Goal: Task Accomplishment & Management: Complete application form

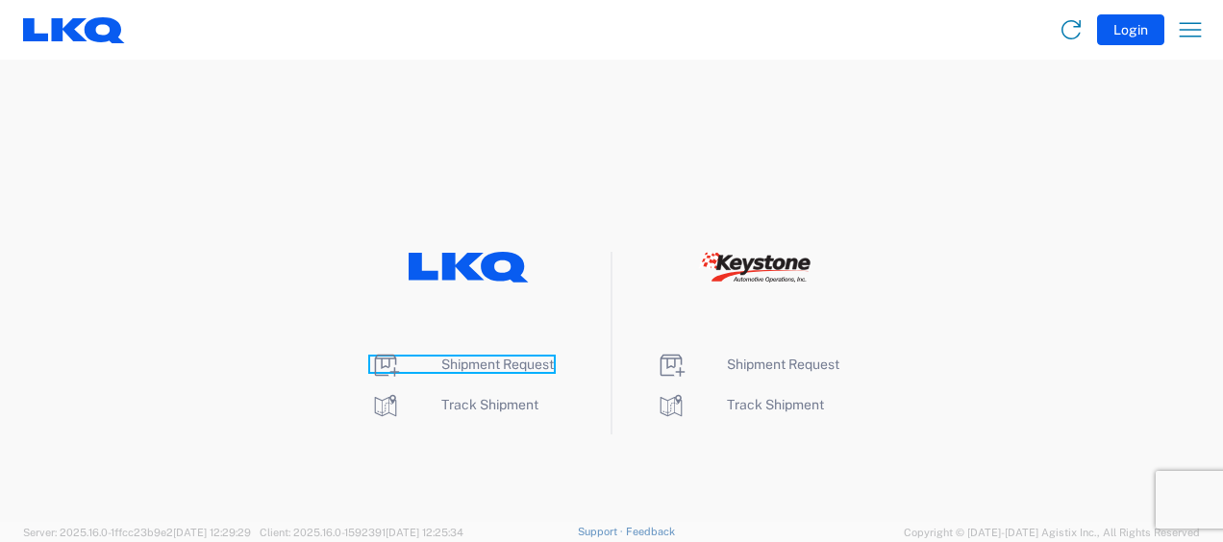
click at [529, 363] on span "Shipment Request" at bounding box center [497, 364] width 112 height 15
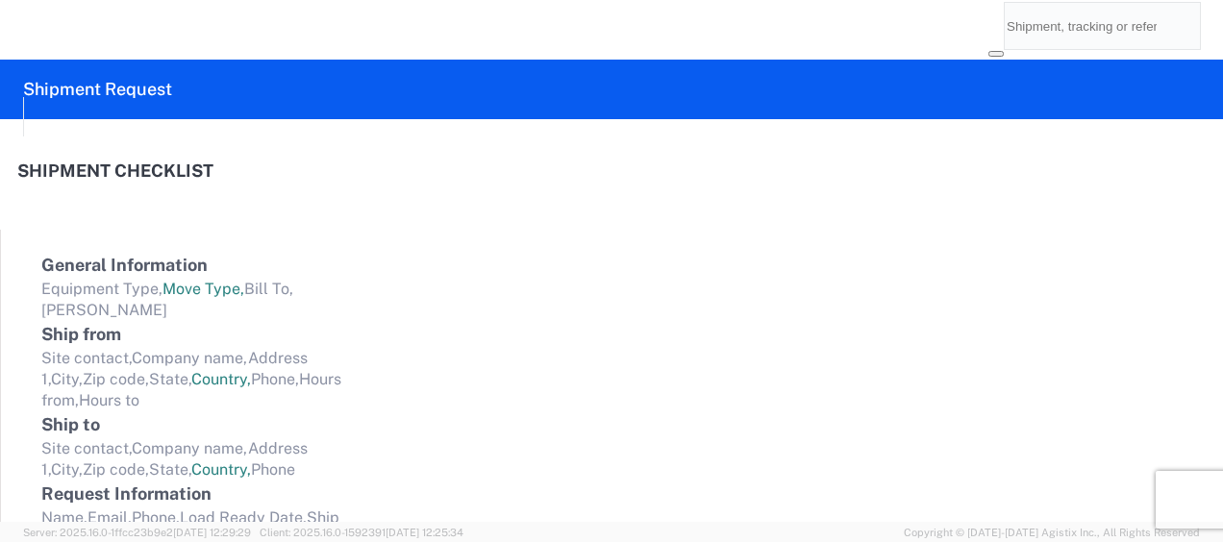
select select "FULL"
select select "LBS"
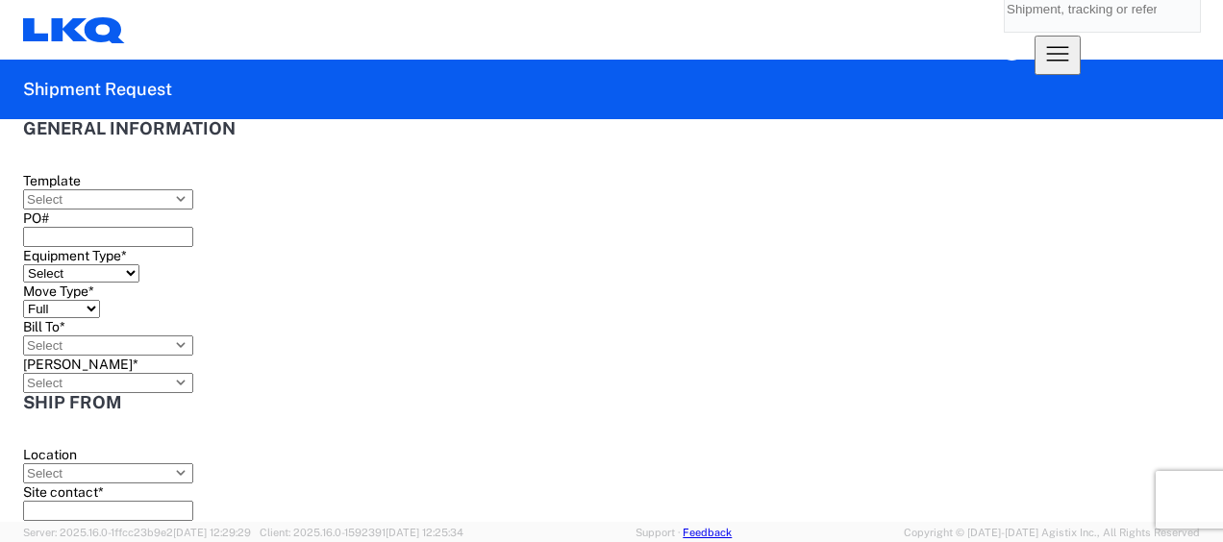
click at [414, 247] on agx-form-control-wrapper-v2 "PO#" at bounding box center [599, 228] width 1153 height 37
click at [193, 245] on input "PO#" at bounding box center [108, 237] width 170 height 20
type input "b"
type input "B68828"
drag, startPoint x: 702, startPoint y: 223, endPoint x: 684, endPoint y: 246, distance: 28.8
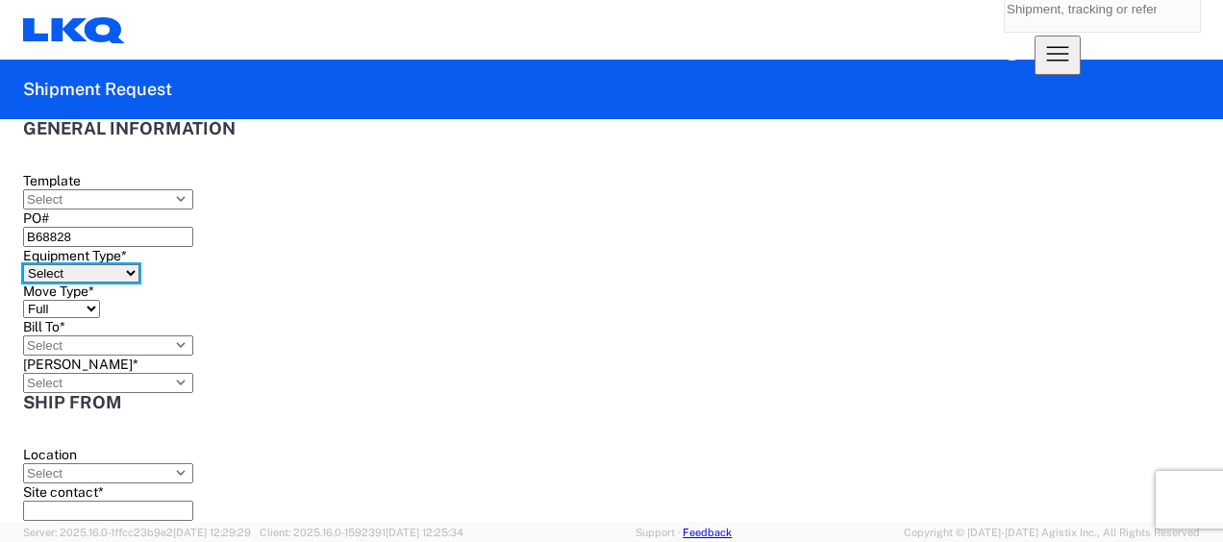
click at [139, 264] on select "Select 53’ Dry Van Flatbed Dropdeck (van) Lowboy (flatbed) Rail" at bounding box center [81, 273] width 116 height 18
select select "STDV"
click at [139, 264] on select "Select 53’ Dry Van Flatbed Dropdeck (van) Lowboy (flatbed) Rail" at bounding box center [81, 273] width 116 height 18
click at [193, 335] on input "Bill To *" at bounding box center [108, 345] width 170 height 20
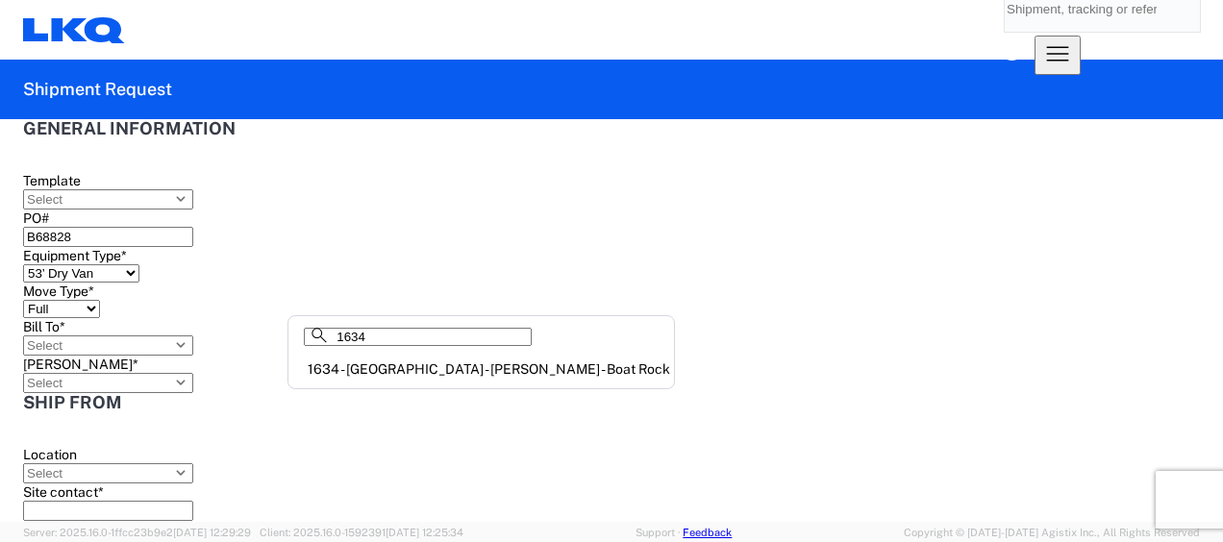
type input "1634"
click at [337, 374] on div "1634 - Atlanta - Knopf - Boat Rock" at bounding box center [481, 369] width 378 height 31
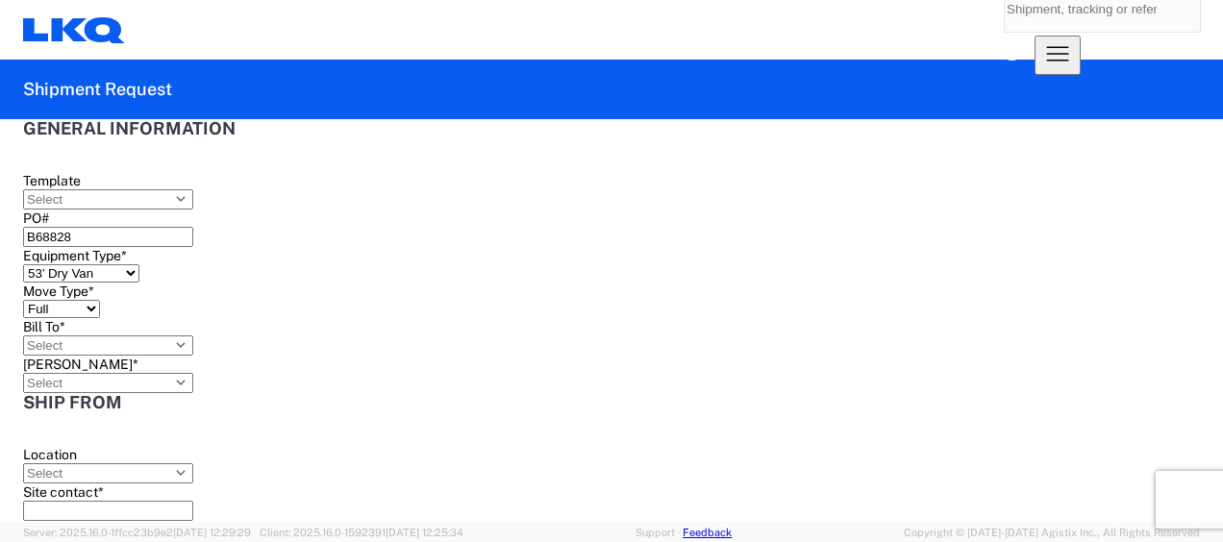
type input "1634 - Atlanta - Knopf - Boat Rock"
click at [193, 373] on input "Bill Code *" at bounding box center [108, 383] width 170 height 20
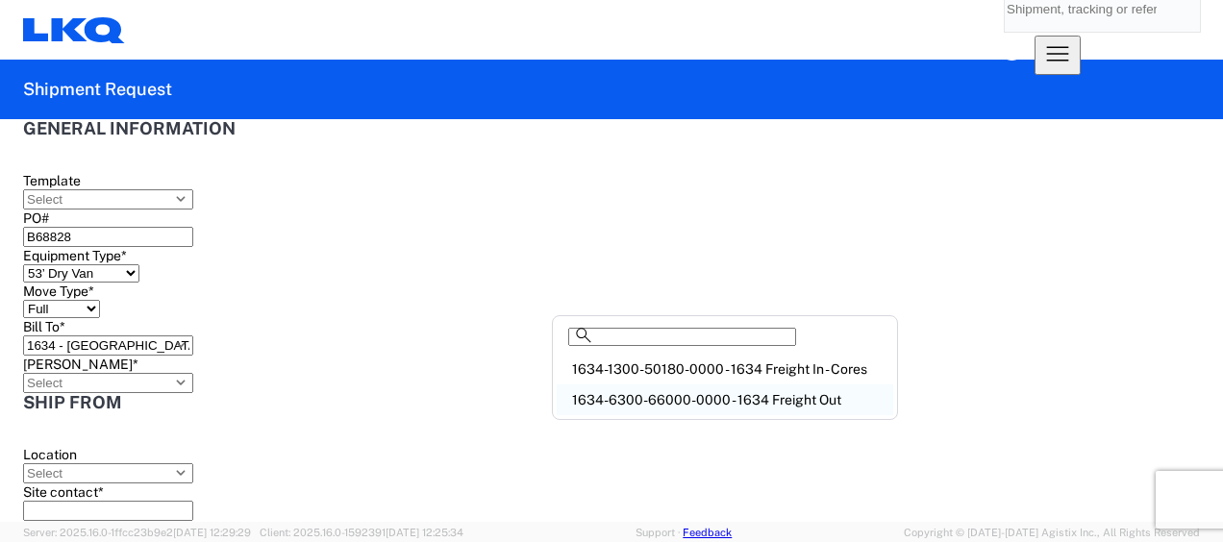
click at [654, 409] on div "1634-6300-66000-0000 - 1634 Freight Out" at bounding box center [725, 399] width 336 height 31
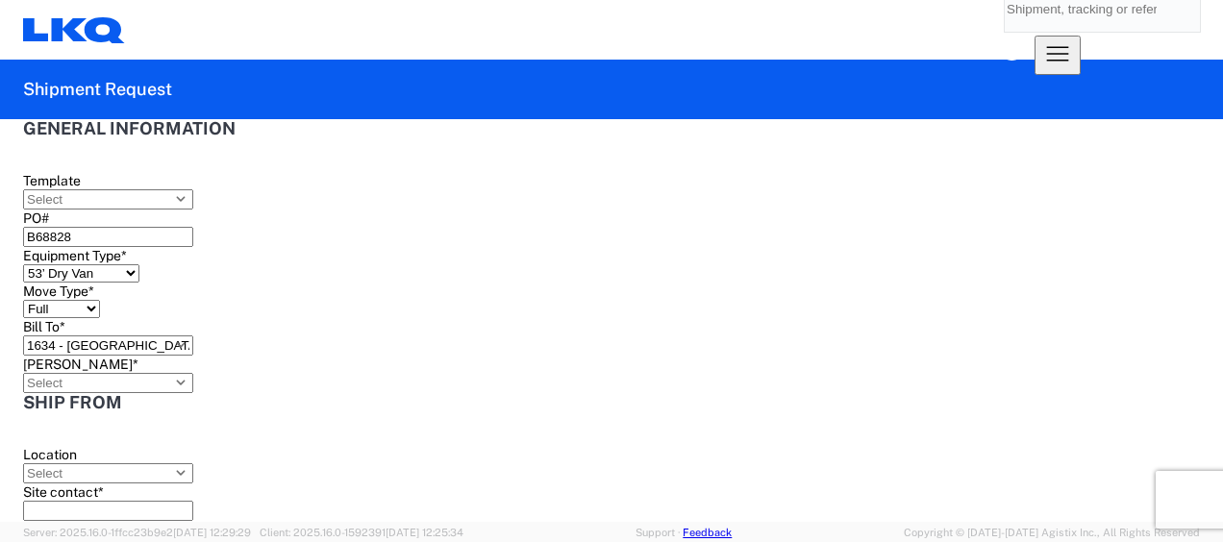
type input "1634-6300-66000-0000 - 1634 Freight Out"
click at [169, 463] on input "Location" at bounding box center [108, 473] width 170 height 20
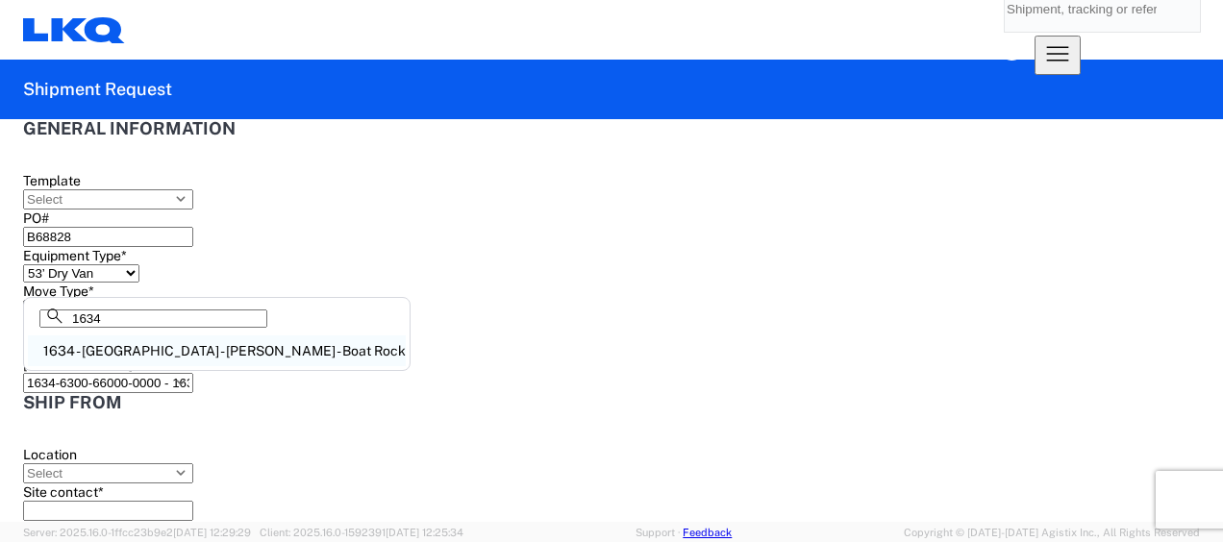
type input "1634"
click at [169, 361] on div "1634 - Atlanta - Knopf - Boat Rock" at bounding box center [217, 350] width 378 height 31
type input "1634 - Atlanta - Knopf - Boat Rock"
type input "LKQ Corporation"
type input "6320 Boat Rock Blvd SW"
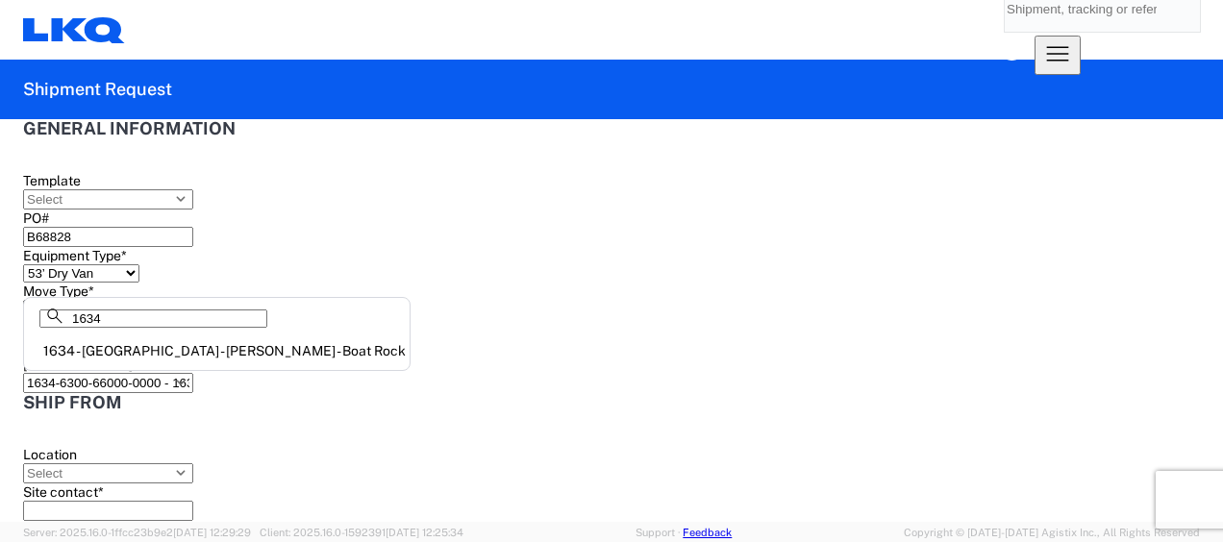
type input "Atlanta"
type input "30336"
select select "GA"
select select "US"
type input "678-399-8501"
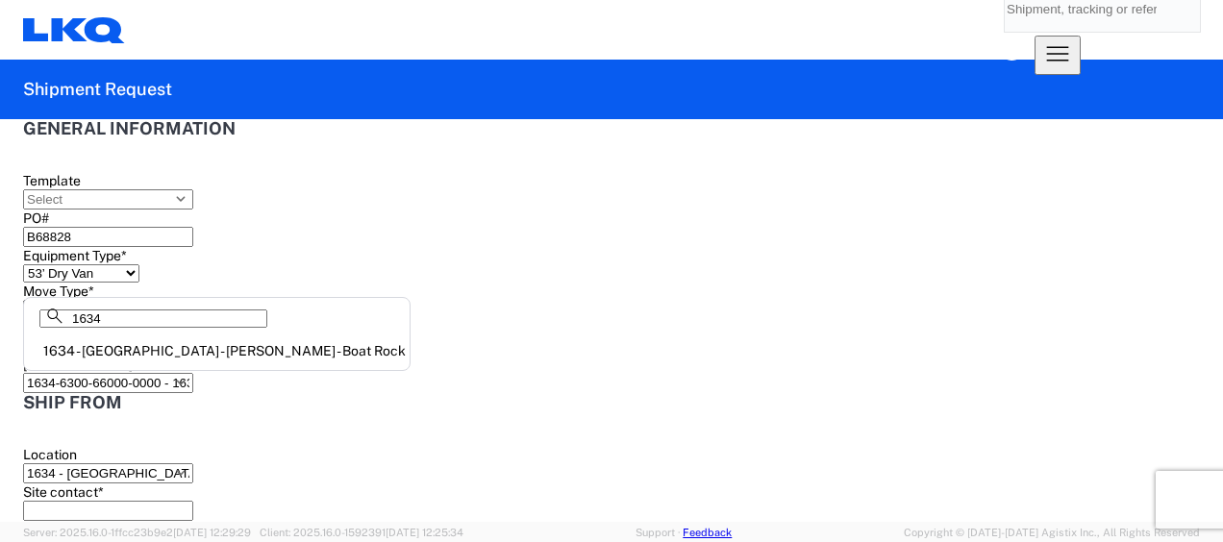
type input "00:00"
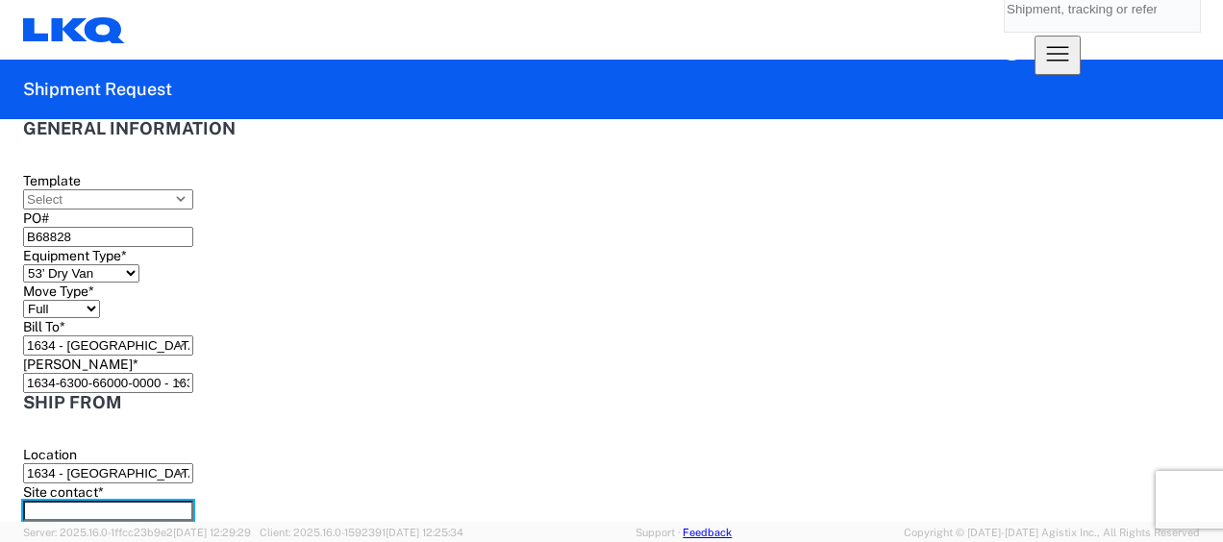
drag, startPoint x: 213, startPoint y: 348, endPoint x: 260, endPoint y: 348, distance: 46.1
click at [193, 501] on input "Site contact *" at bounding box center [108, 511] width 170 height 20
type input "David Crane"
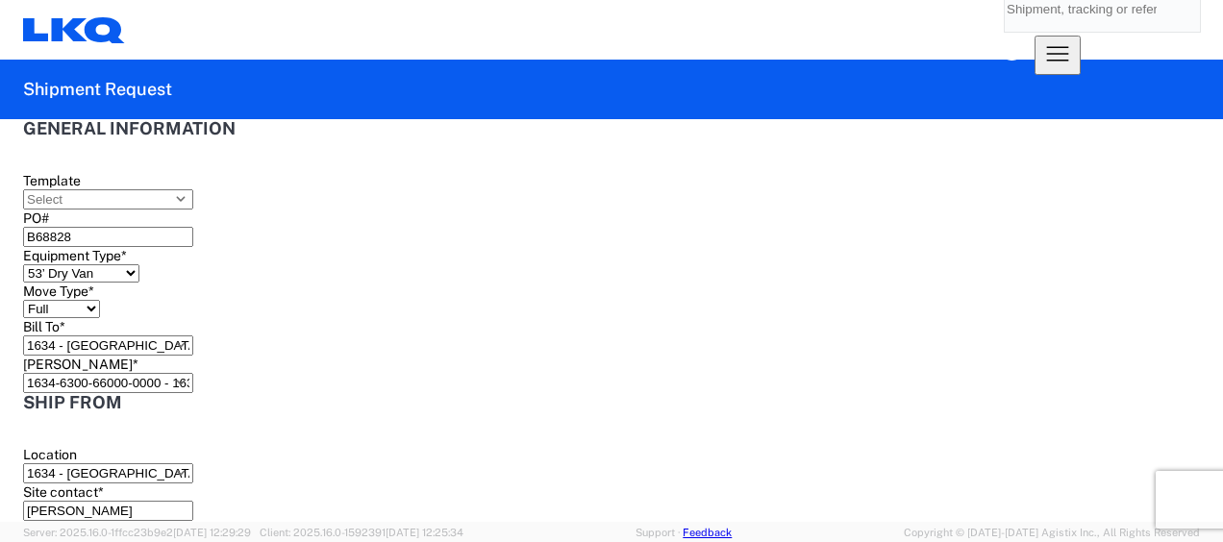
type input "07:00"
type input "14:30"
type input "a"
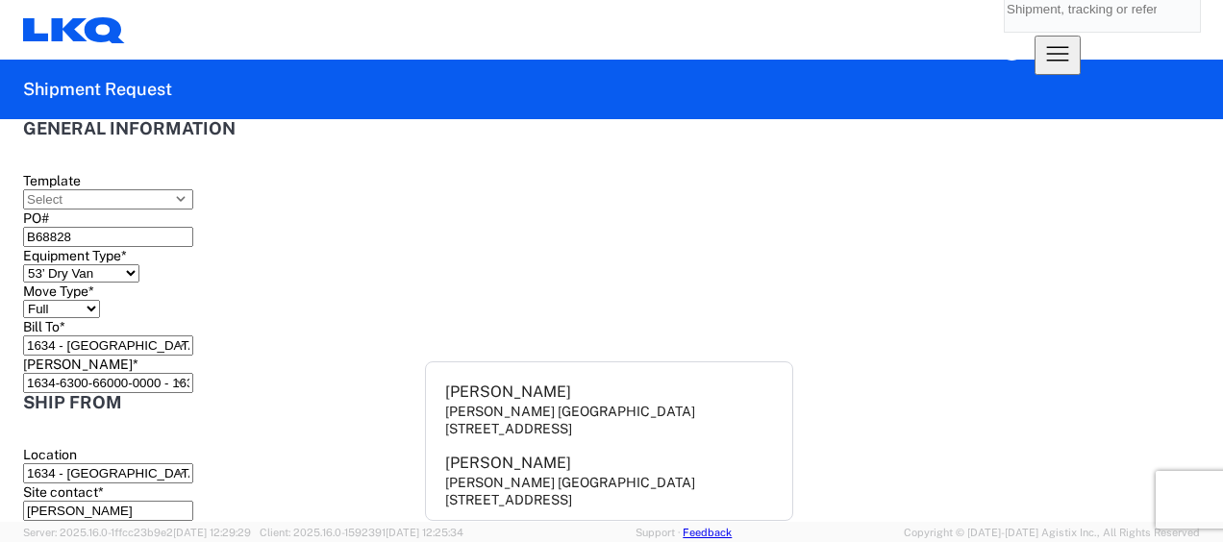
type input "Amin"
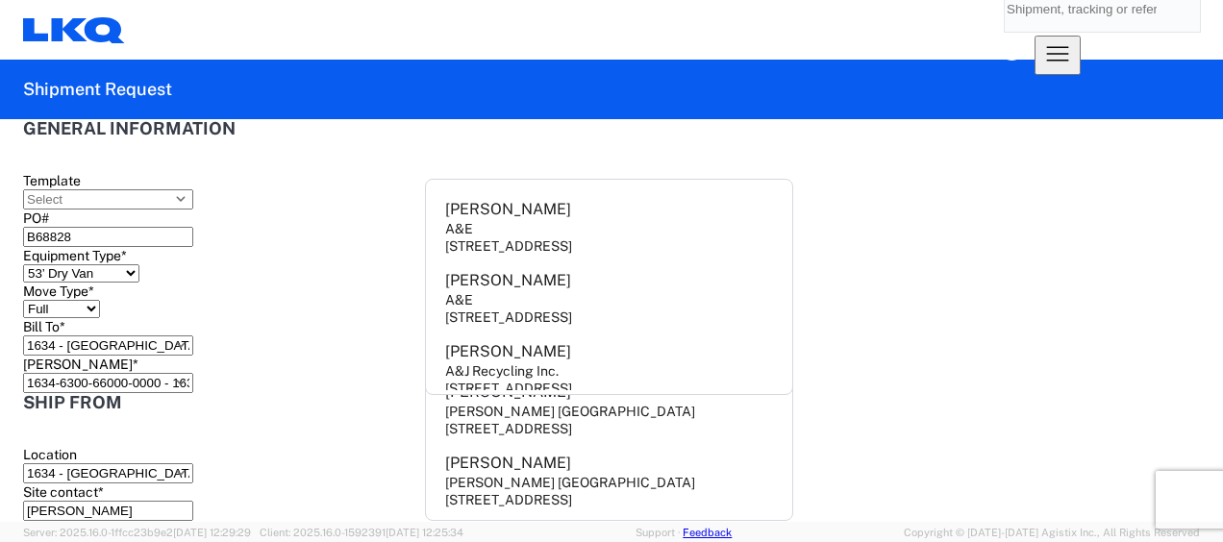
type input "a"
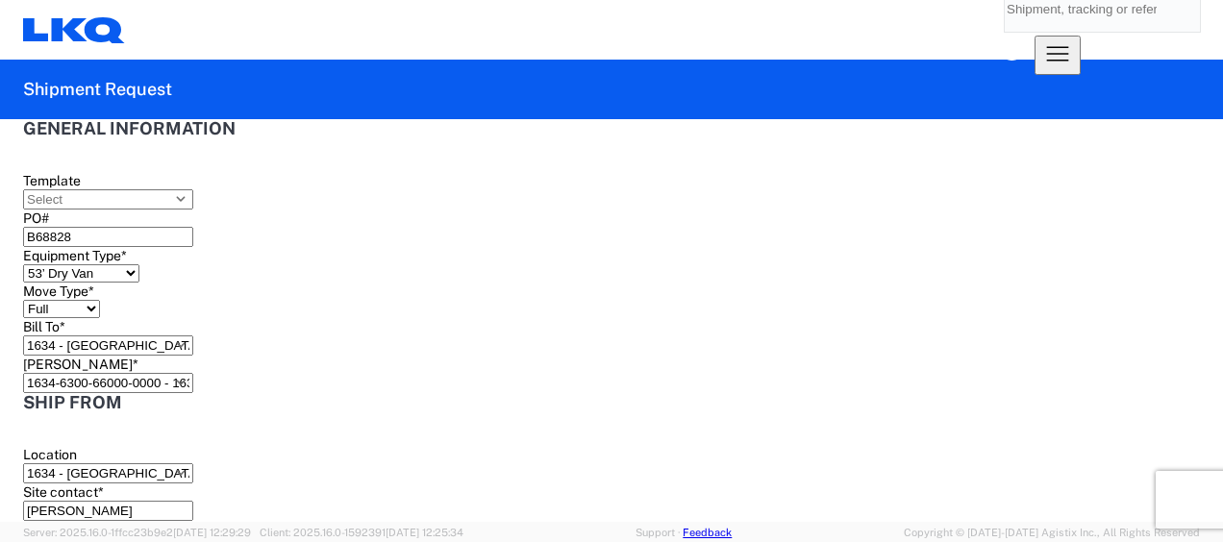
type input "Autocomp Industries"
type input "8515 North Freeway"
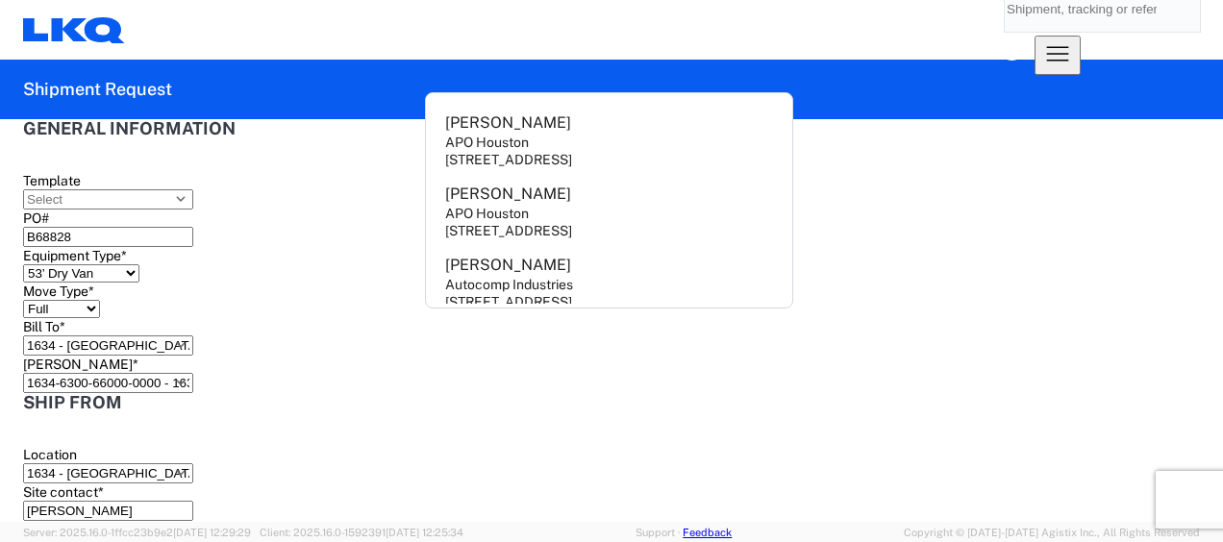
type input "Houston"
type input "77037"
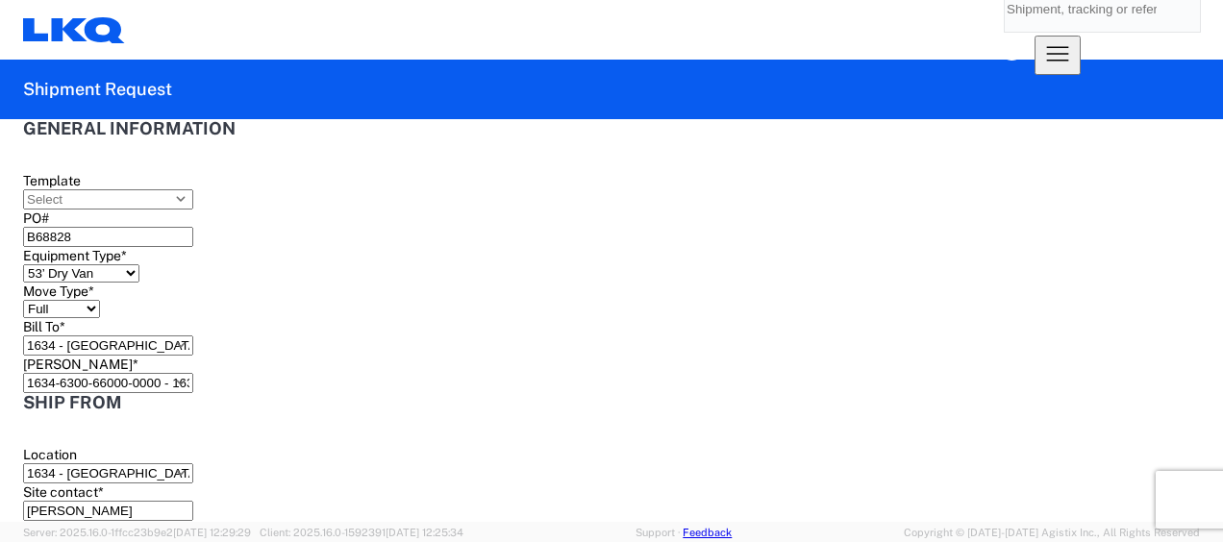
select select "TX"
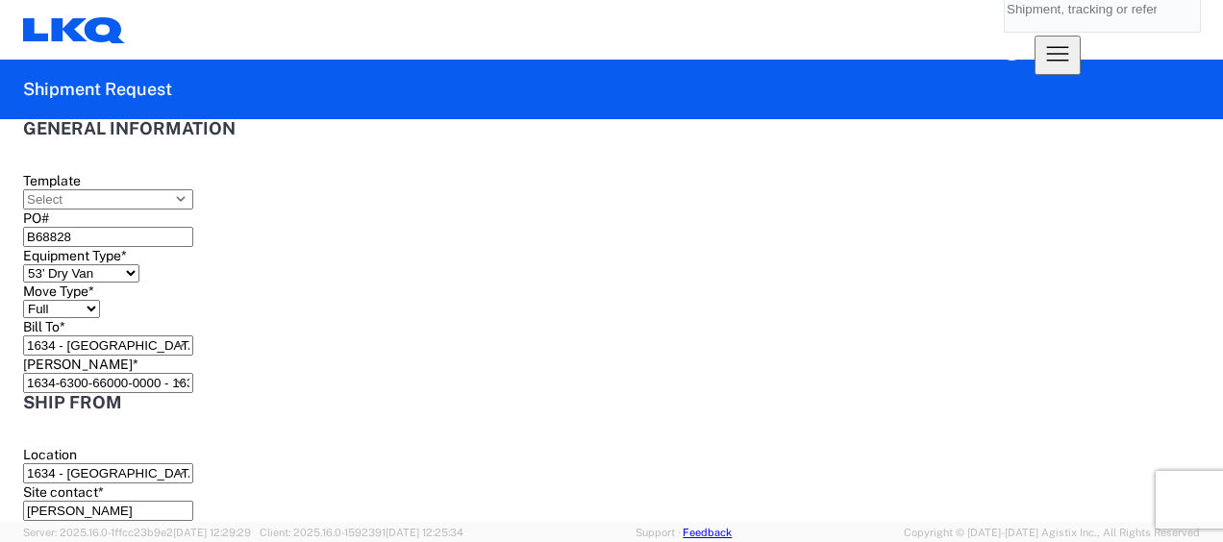
scroll to position [922, 0]
type input "2814479800"
type input "y"
type input "Yolanda Cuapio Coronel"
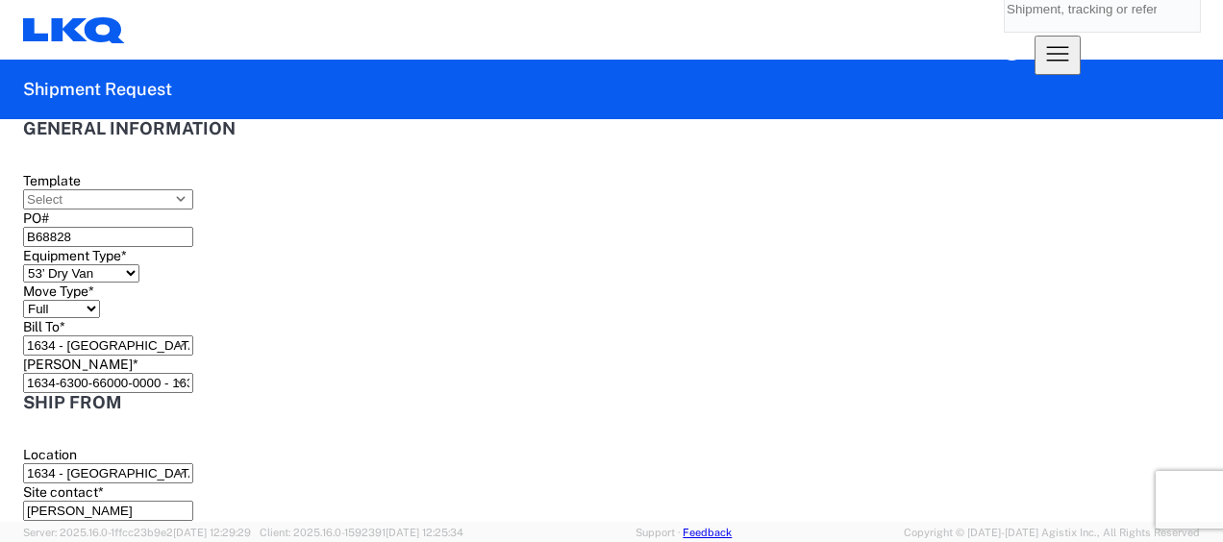
scroll to position [0, 0]
type input "ycuapiocoronel@lkqcorp.com"
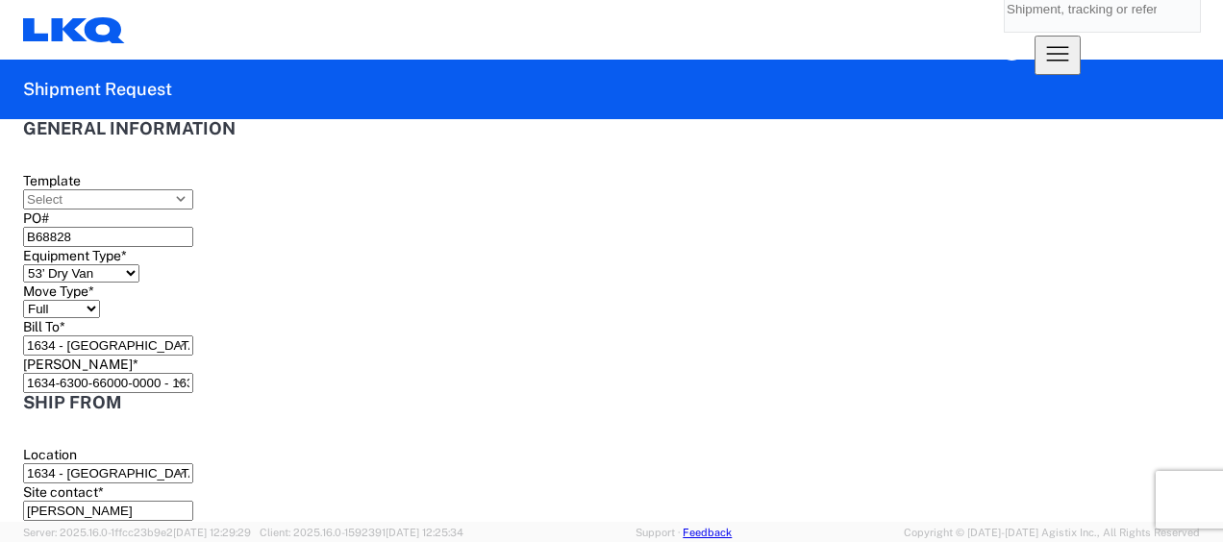
type input "6783998501"
type input "2025-08-15"
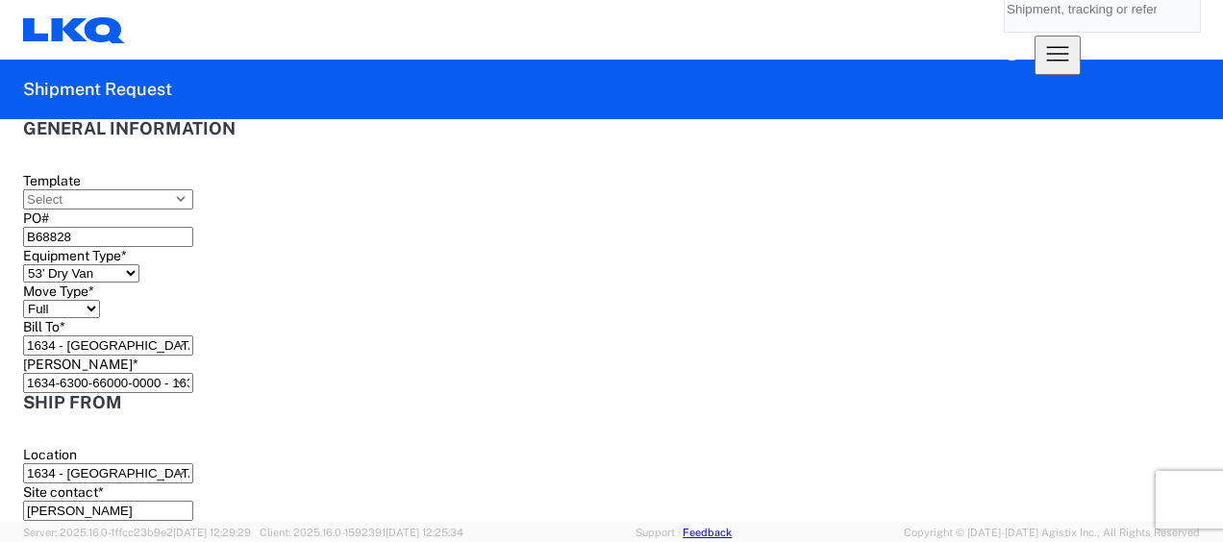
scroll to position [1722, 0]
drag, startPoint x: 122, startPoint y: 275, endPoint x: 150, endPoint y: 284, distance: 29.2
type input "29513"
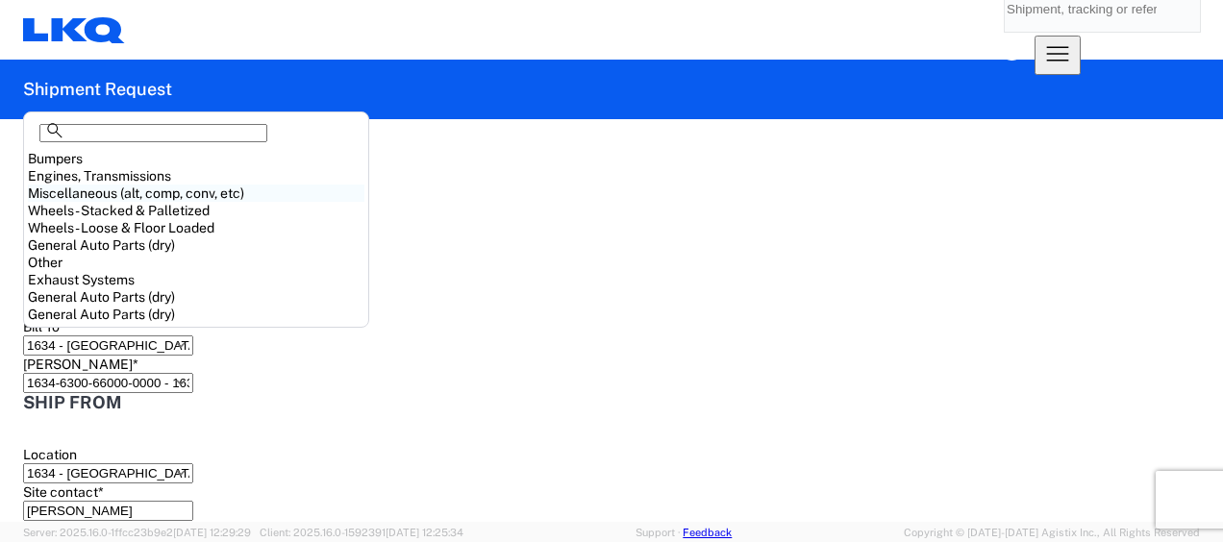
click at [207, 202] on div "Miscellaneous (alt, comp, conv, etc)" at bounding box center [196, 193] width 336 height 17
type input "Miscellaneous (alt, comp, conv, etc)"
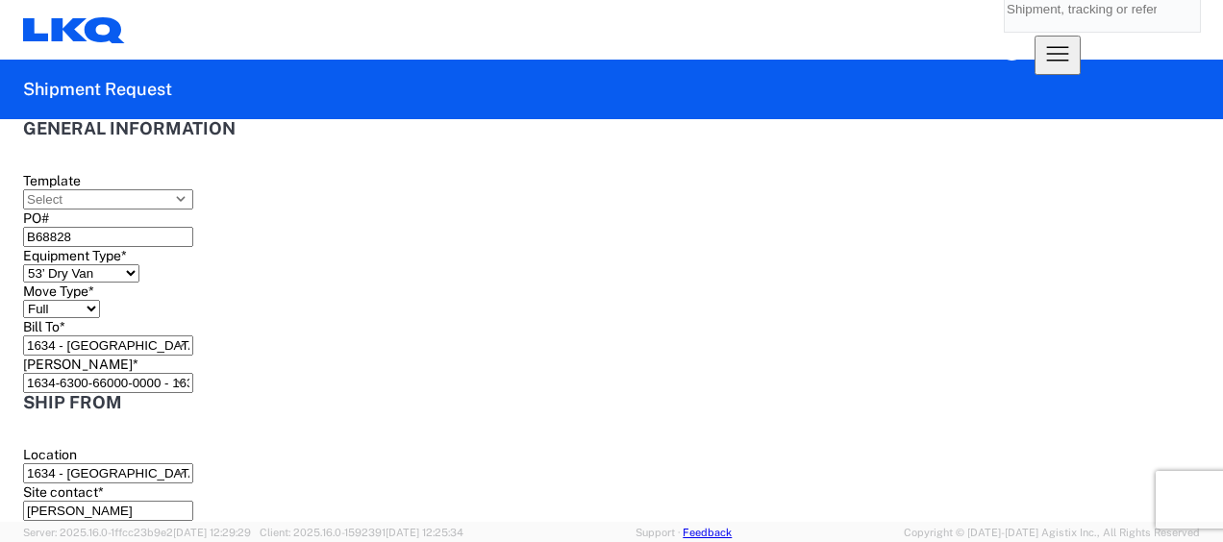
type input "24"
select select "GA"
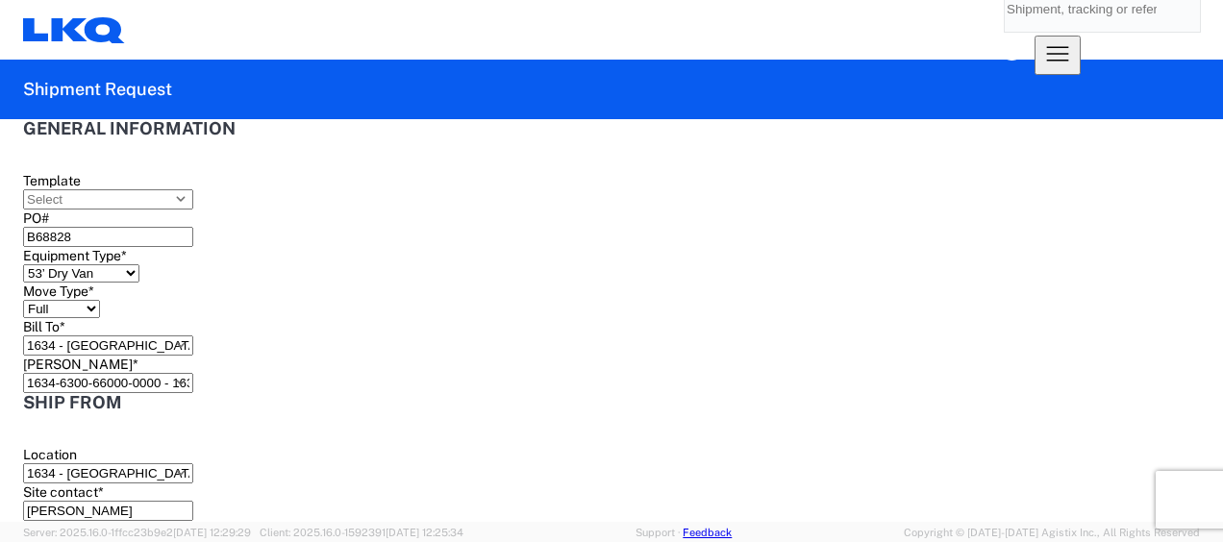
select select "US"
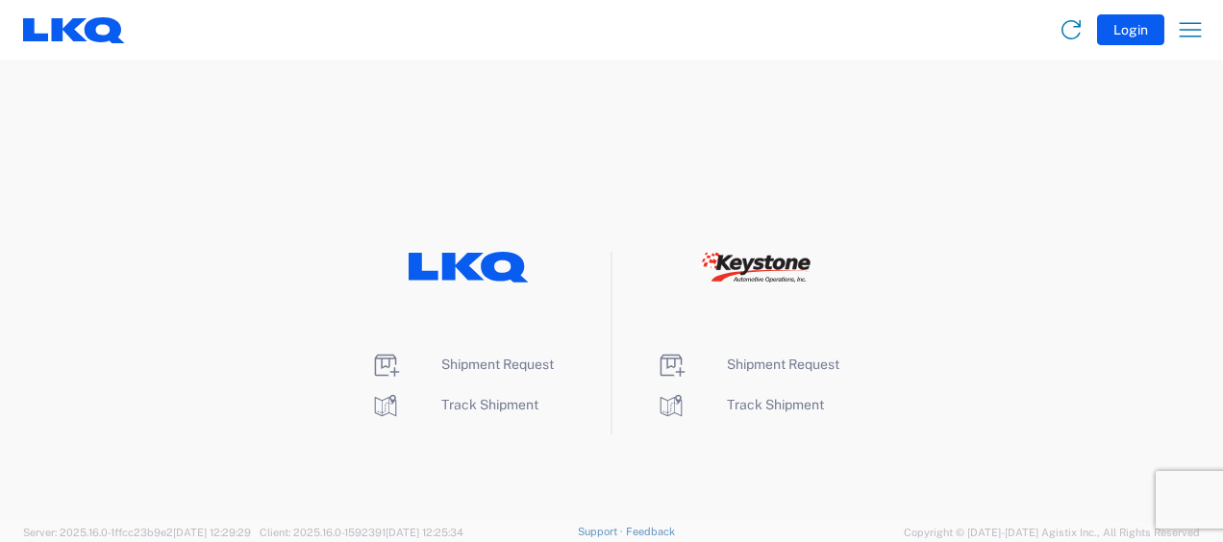
click at [1128, 29] on button "Login" at bounding box center [1130, 29] width 67 height 31
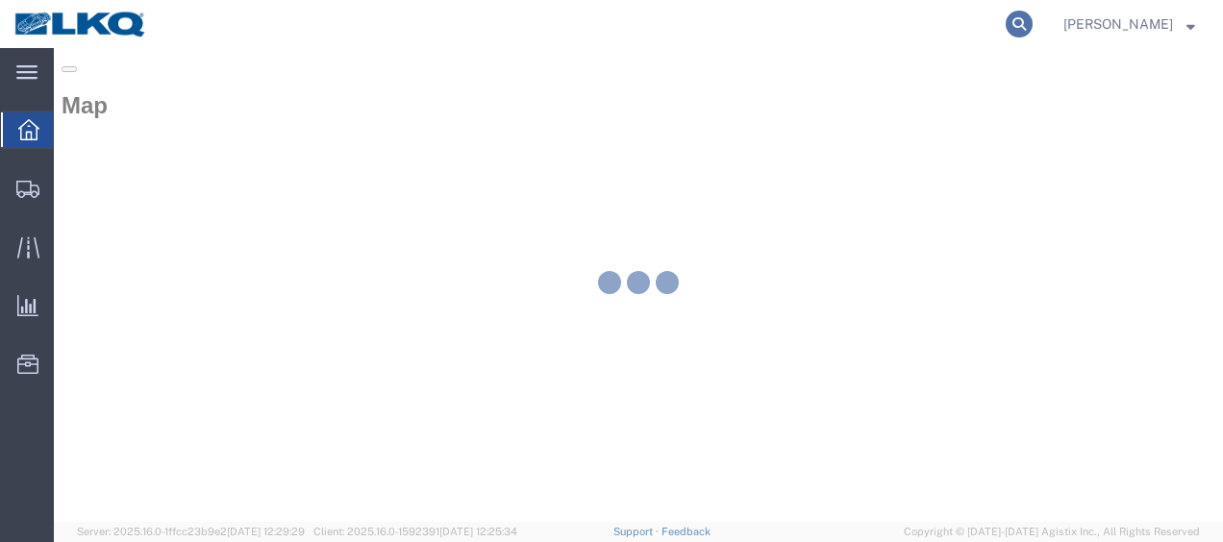
click at [1032, 19] on icon at bounding box center [1018, 24] width 27 height 27
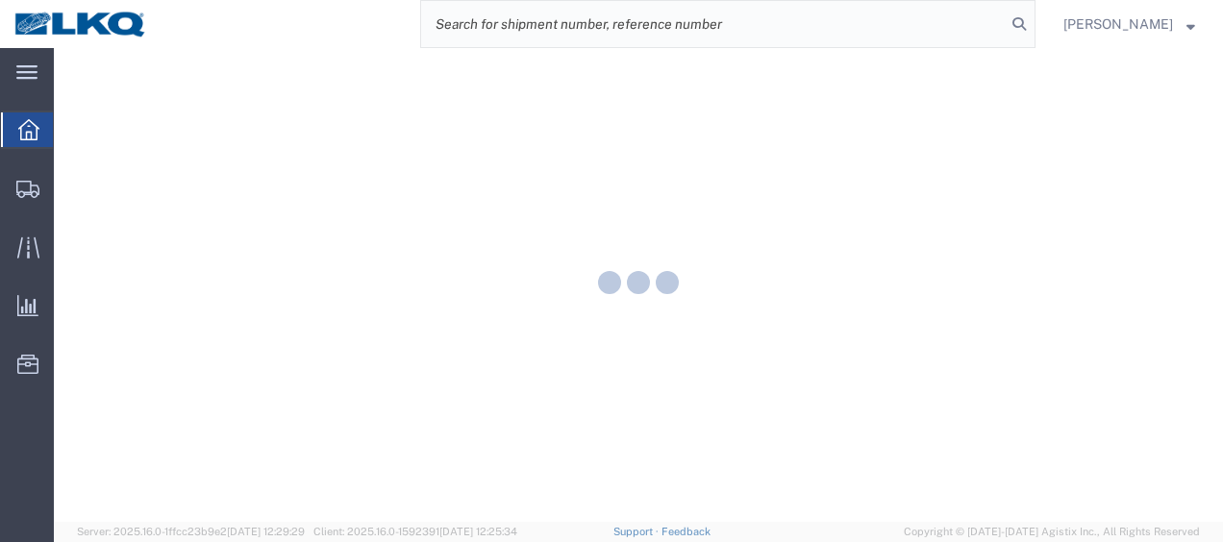
click at [513, 32] on input "search" at bounding box center [713, 24] width 584 height 46
paste input "56483026"
type input "56483026"
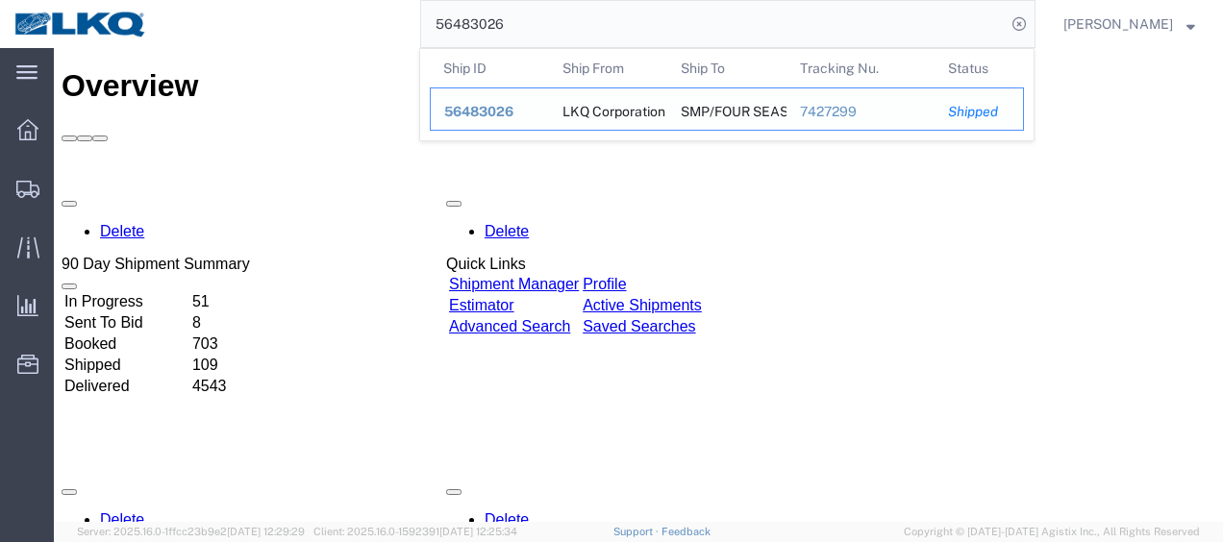
click at [478, 108] on span "56483026" at bounding box center [478, 111] width 69 height 15
click at [606, 29] on input "56483026" at bounding box center [713, 24] width 584 height 46
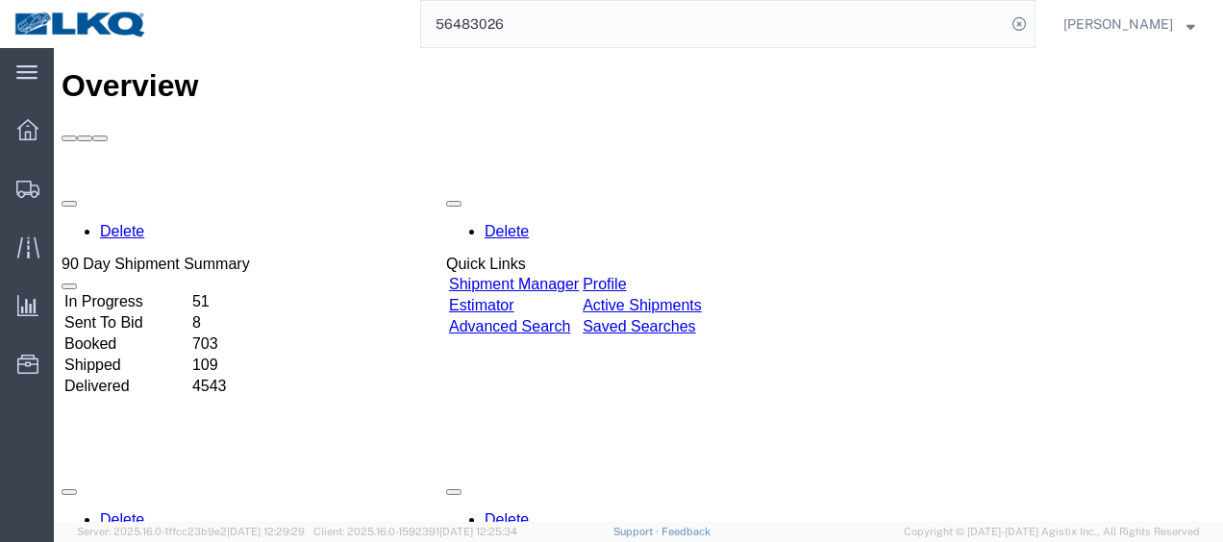
drag, startPoint x: 1034, startPoint y: 20, endPoint x: 800, endPoint y: 25, distance: 234.6
click at [1032, 17] on icon at bounding box center [1018, 24] width 27 height 27
click at [1035, 9] on form at bounding box center [1019, 24] width 31 height 48
click at [1031, 13] on icon at bounding box center [1018, 24] width 27 height 27
paste input "56483026"
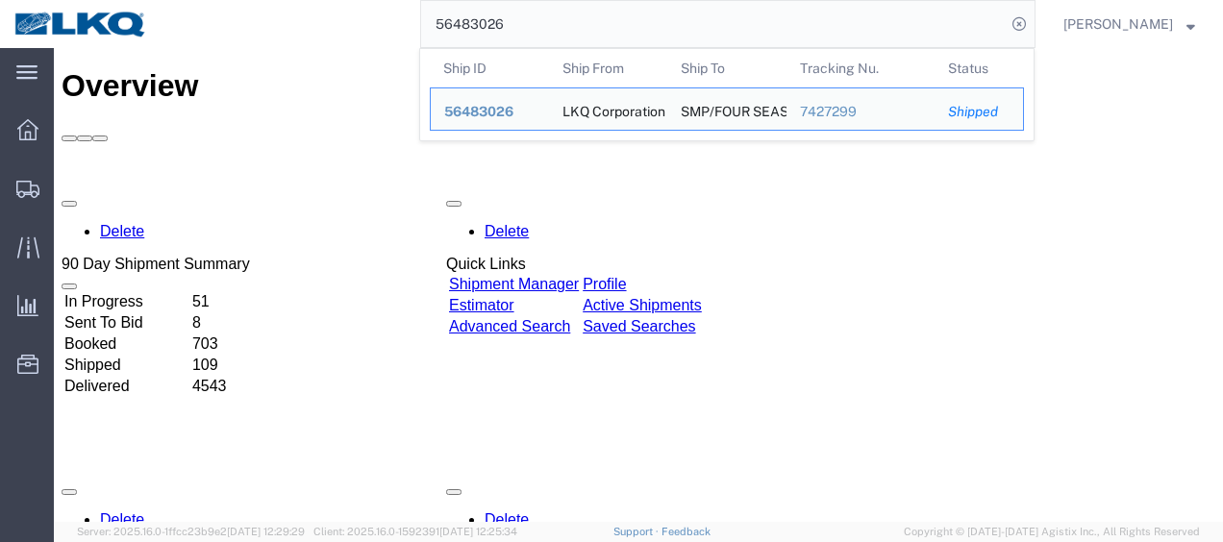
type input "56483026"
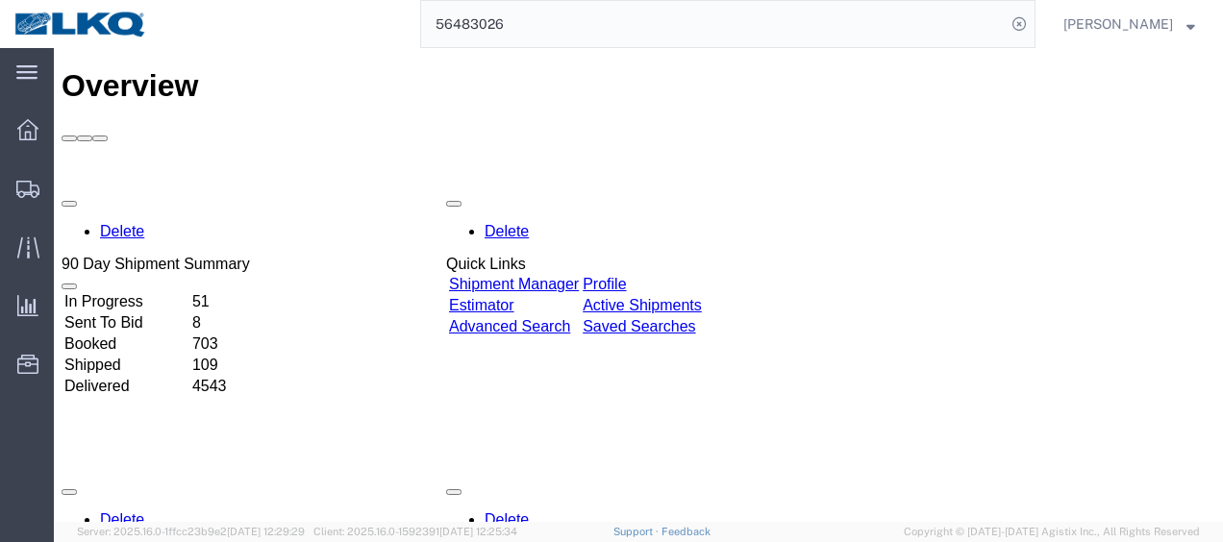
click at [619, 12] on input "56483026" at bounding box center [713, 24] width 584 height 46
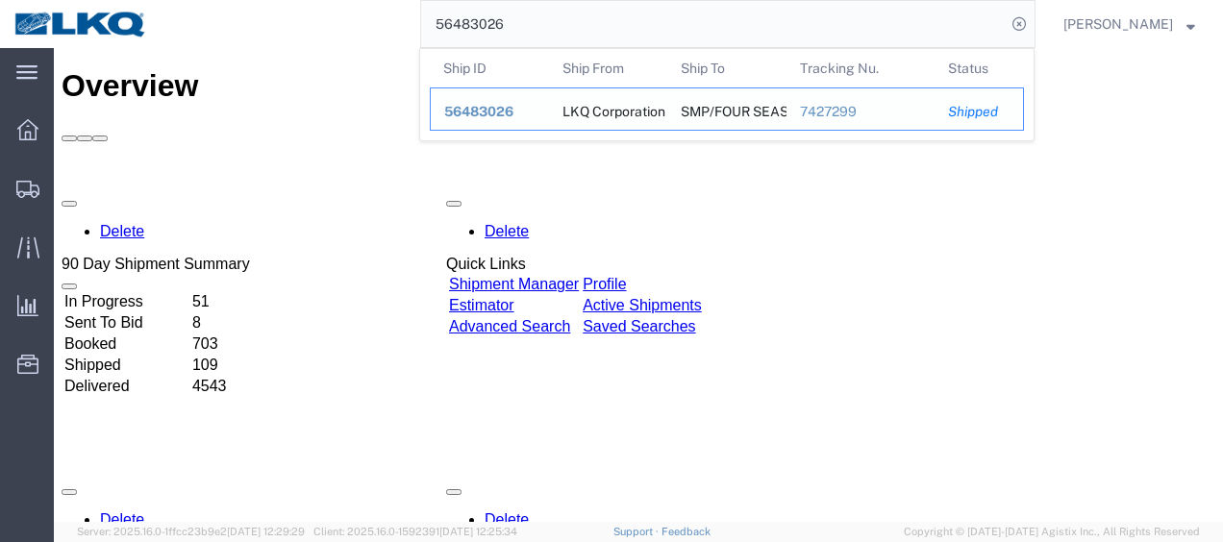
drag, startPoint x: 500, startPoint y: 104, endPoint x: 613, endPoint y: 52, distance: 124.7
click at [500, 104] on span "56483026" at bounding box center [478, 111] width 69 height 15
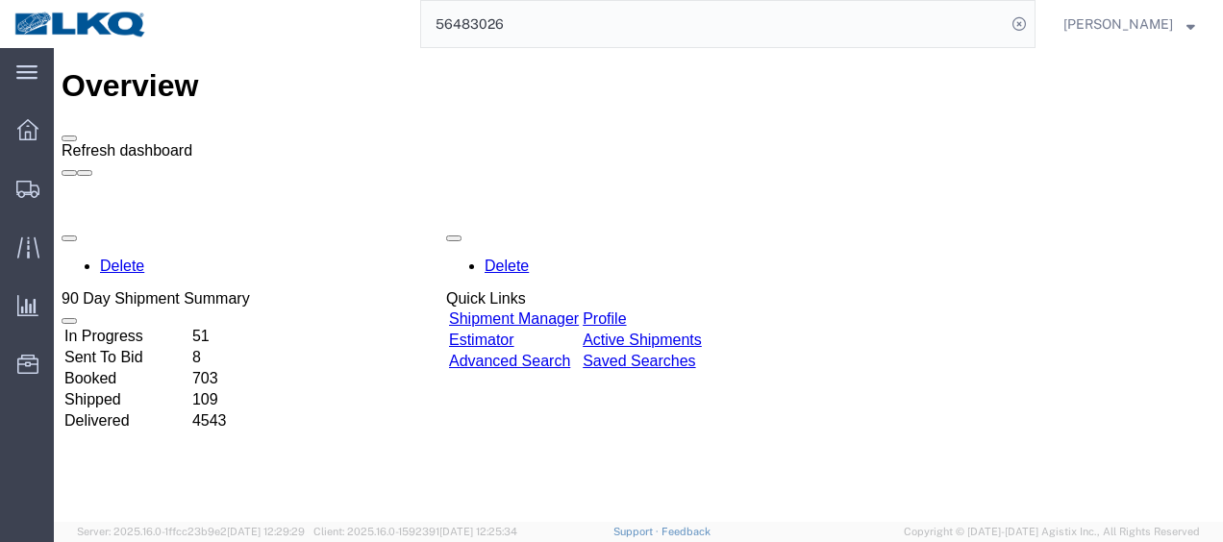
click at [69, 138] on span at bounding box center [69, 138] width 0 height 0
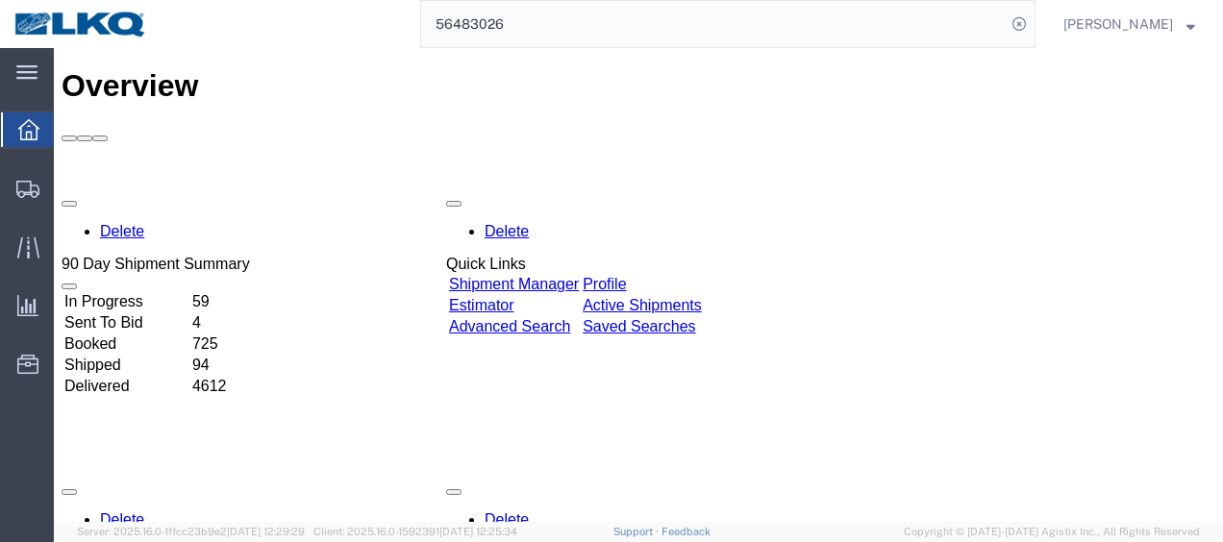
click at [534, 32] on input "56483026" at bounding box center [713, 24] width 584 height 46
